Goal: Use online tool/utility: Utilize a website feature to perform a specific function

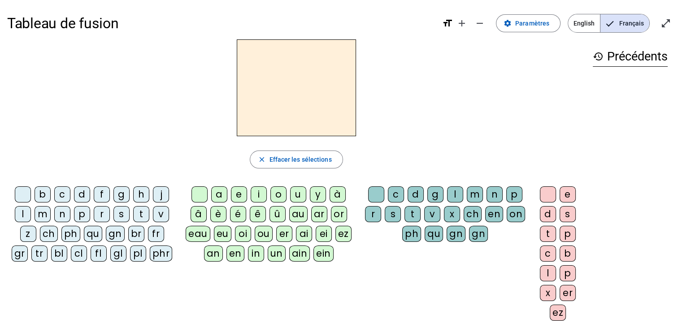
click at [79, 212] on div "p" at bounding box center [82, 214] width 16 height 16
click at [219, 196] on div "a" at bounding box center [219, 195] width 16 height 16
click at [374, 222] on div "r" at bounding box center [373, 214] width 16 height 16
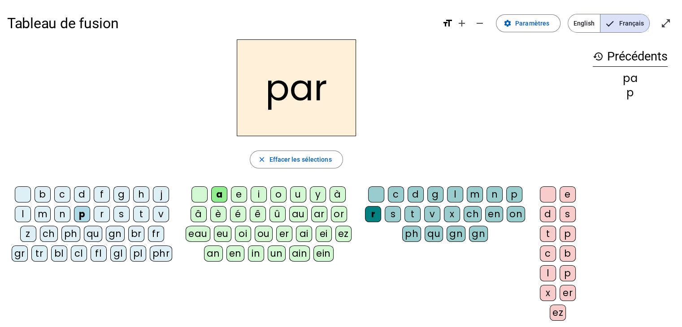
click at [70, 196] on div "c" at bounding box center [62, 195] width 16 height 16
click at [450, 194] on div "l" at bounding box center [455, 195] width 16 height 16
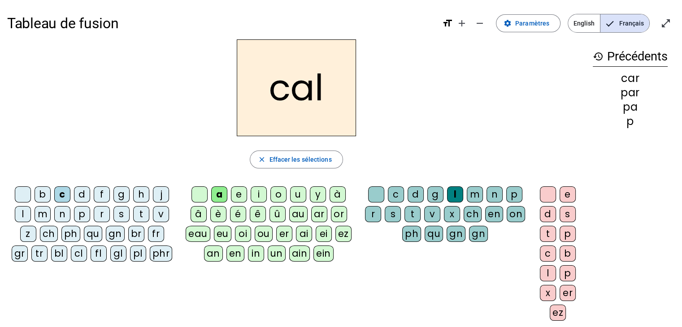
click at [153, 213] on div "v" at bounding box center [161, 214] width 16 height 16
click at [39, 194] on div "b" at bounding box center [43, 195] width 16 height 16
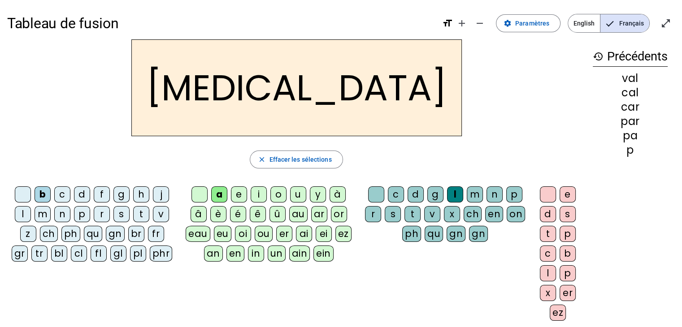
click at [391, 197] on div "c" at bounding box center [396, 195] width 16 height 16
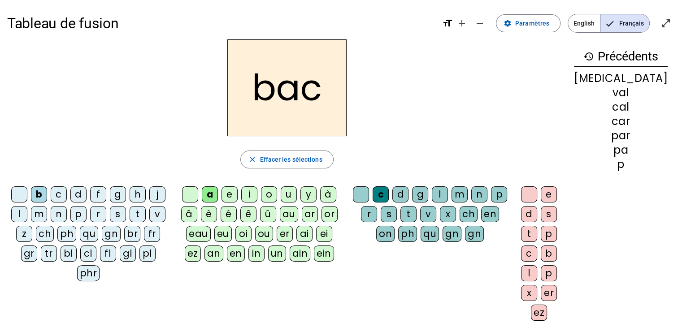
click at [125, 217] on div "s" at bounding box center [118, 214] width 16 height 16
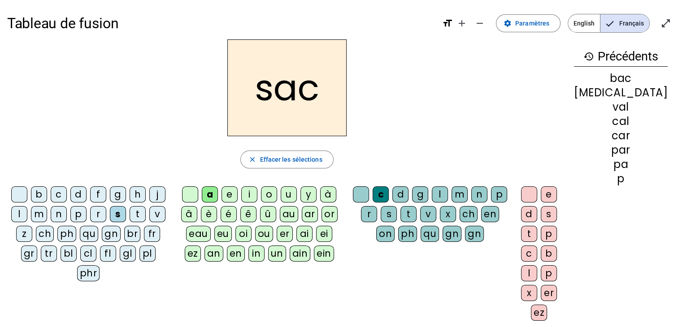
click at [448, 191] on div "l" at bounding box center [440, 195] width 16 height 16
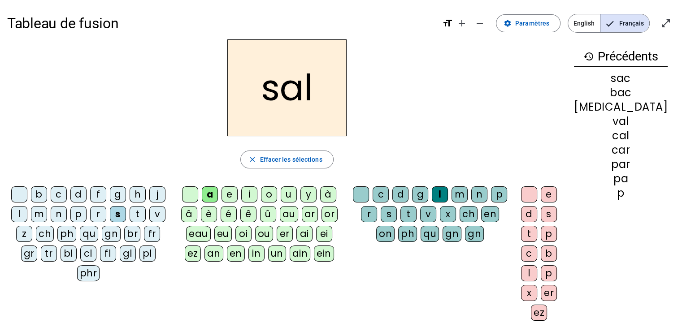
click at [369, 195] on div at bounding box center [361, 195] width 16 height 16
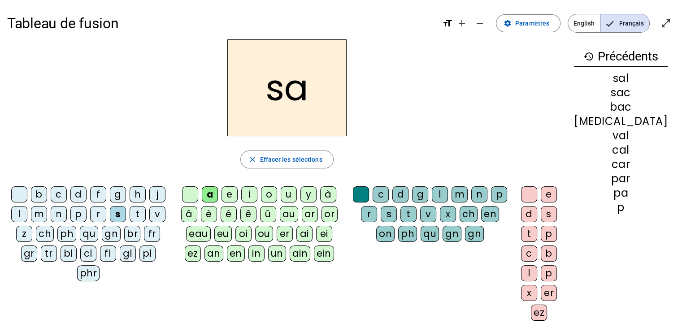
click at [297, 191] on div "u" at bounding box center [289, 195] width 16 height 16
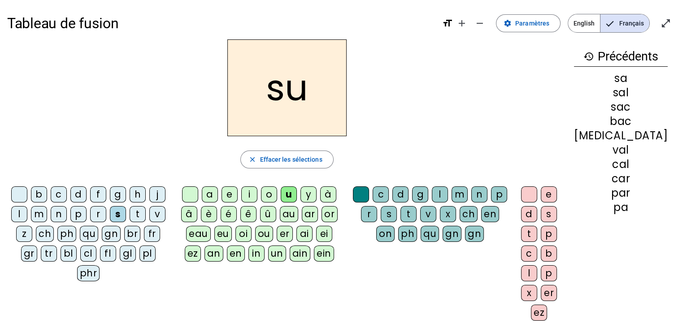
click at [377, 212] on div "r" at bounding box center [369, 214] width 16 height 16
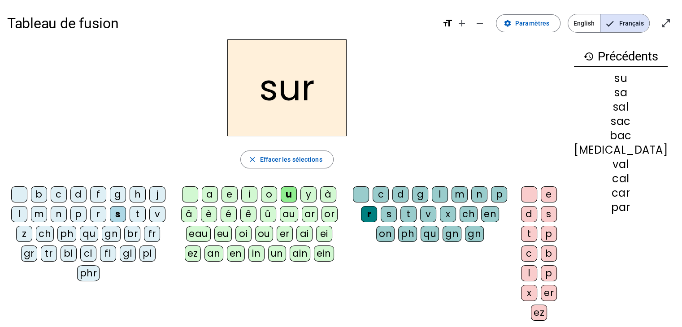
click at [42, 212] on div "m" at bounding box center [39, 214] width 16 height 16
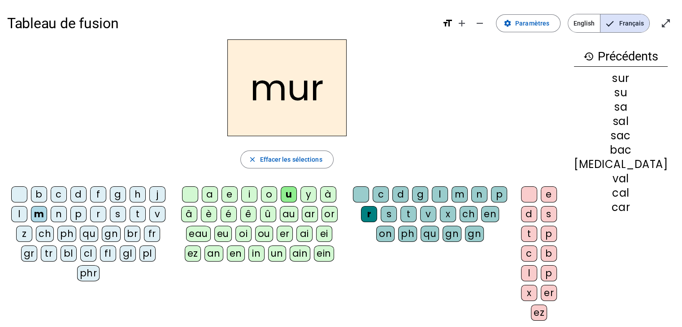
drag, startPoint x: 92, startPoint y: 195, endPoint x: 84, endPoint y: 191, distance: 8.8
click at [84, 191] on letter-bubble "d" at bounding box center [80, 197] width 20 height 20
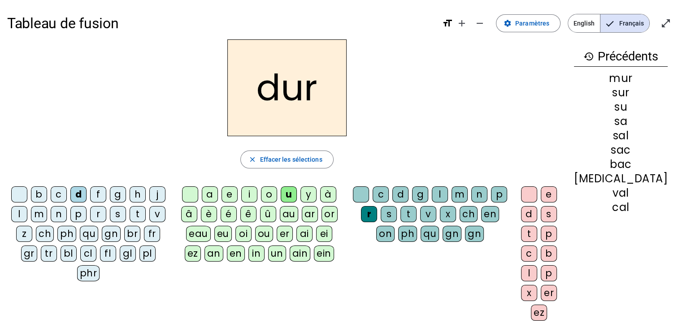
click at [84, 191] on div "d" at bounding box center [78, 195] width 16 height 16
click at [80, 215] on div "p" at bounding box center [78, 214] width 16 height 16
